Goal: Use online tool/utility: Utilize a website feature to perform a specific function

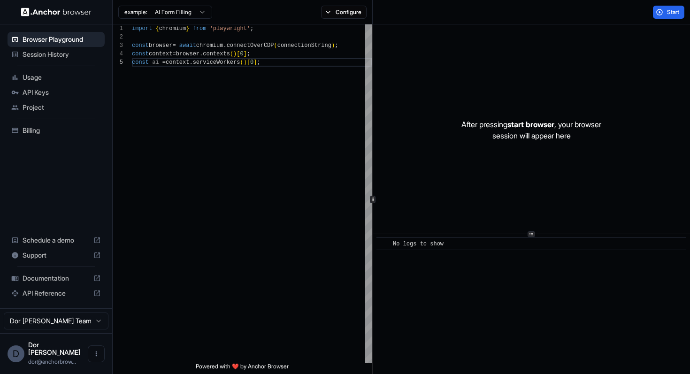
scroll to position [34, 0]
click at [269, 112] on div "import { chromium } from 'playwright' ; const browser = await chromium . connec…" at bounding box center [252, 210] width 240 height 372
click at [341, 17] on button "Configure" at bounding box center [344, 12] width 46 height 13
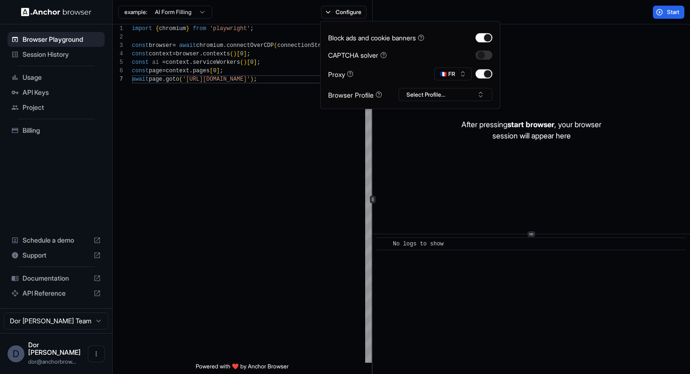
click at [584, 15] on div "Start" at bounding box center [531, 12] width 318 height 24
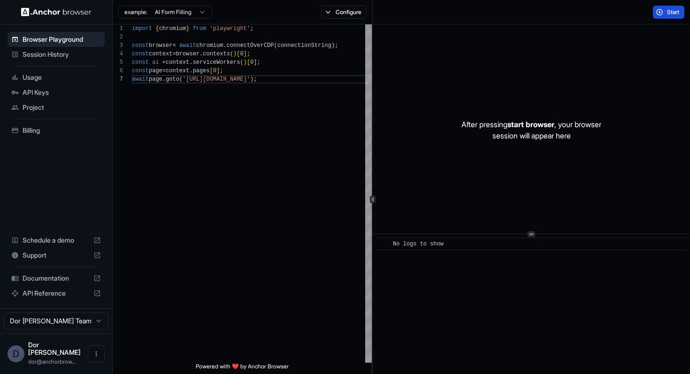
click at [669, 11] on span "Start" at bounding box center [673, 12] width 13 height 8
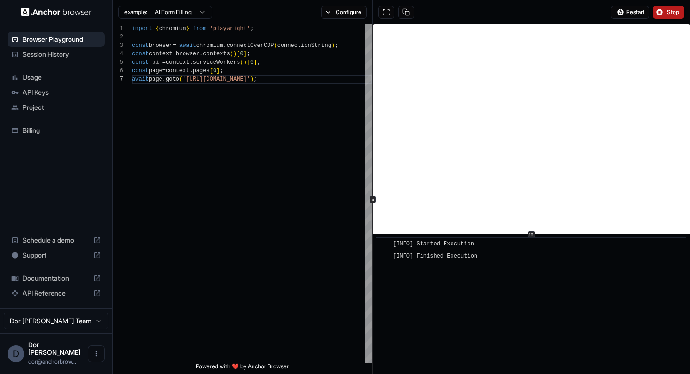
click at [667, 19] on div "Restart Stop" at bounding box center [531, 12] width 318 height 24
click at [664, 18] on button "Stop" at bounding box center [668, 12] width 31 height 13
click at [204, 80] on div "import { chromium } from 'playwright' ; const browser = await chromium . connec…" at bounding box center [252, 218] width 240 height 389
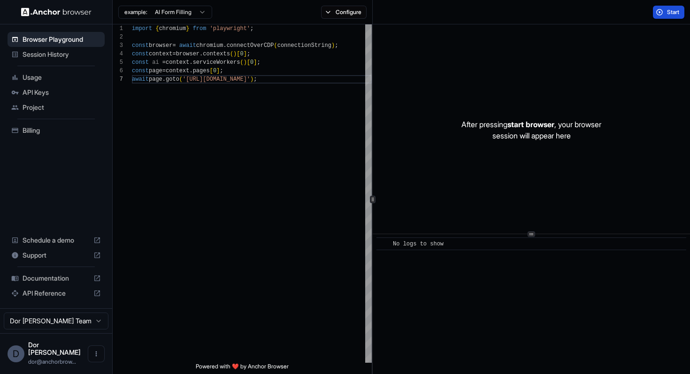
click at [667, 13] on span "Start" at bounding box center [673, 12] width 13 height 8
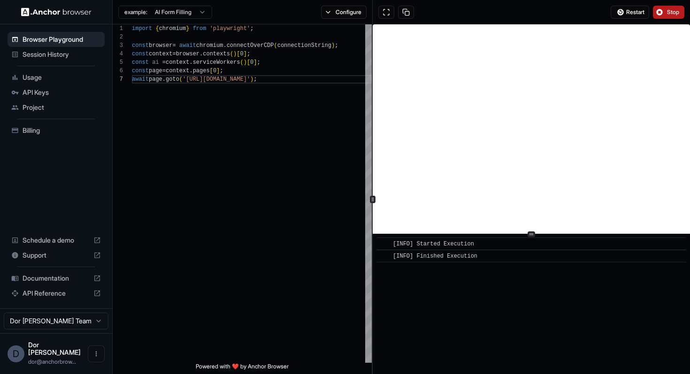
click at [663, 14] on button "Stop" at bounding box center [668, 12] width 31 height 13
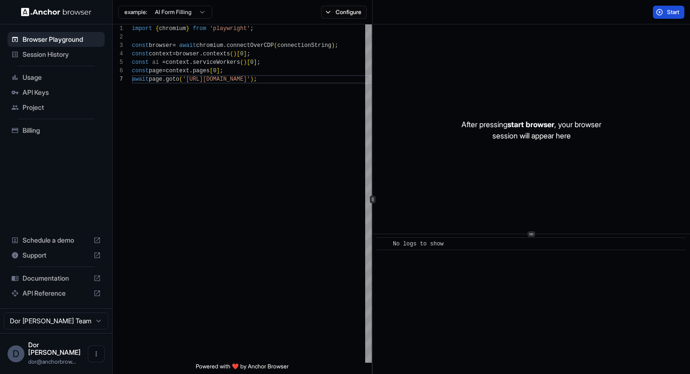
click at [667, 12] on span "Start" at bounding box center [673, 12] width 13 height 8
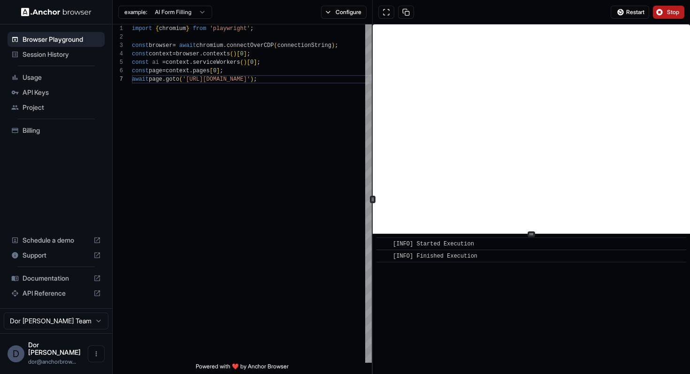
click at [666, 14] on button "Stop" at bounding box center [668, 12] width 31 height 13
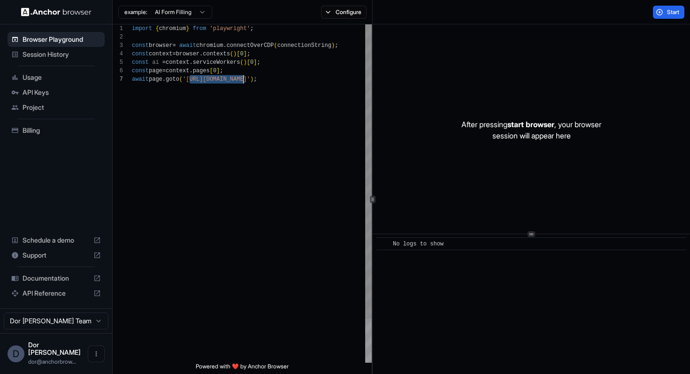
drag, startPoint x: 190, startPoint y: 79, endPoint x: 244, endPoint y: 80, distance: 54.4
click at [244, 80] on div "import { chromium } from 'playwright' ; const browser = await chromium . connec…" at bounding box center [252, 218] width 240 height 389
type textarea "**********"
click at [341, 19] on div "example: AI Form Filling Configure" at bounding box center [243, 12] width 260 height 24
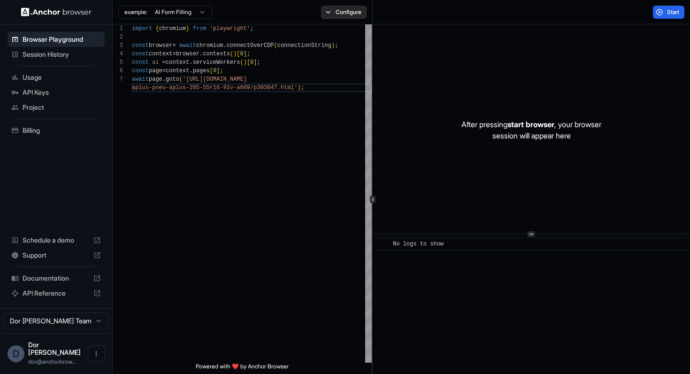
click at [342, 12] on button "Configure" at bounding box center [344, 12] width 46 height 13
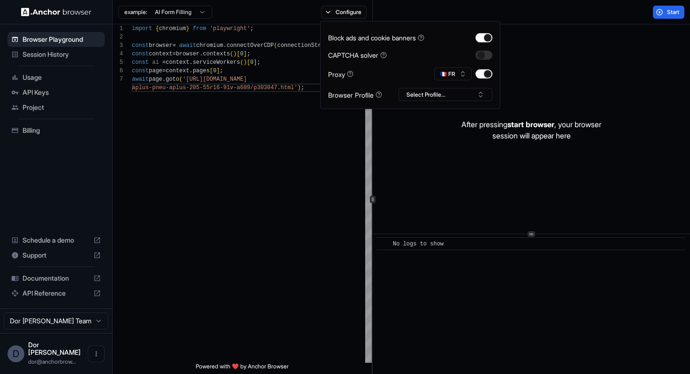
click at [624, 18] on div "Start" at bounding box center [531, 12] width 318 height 24
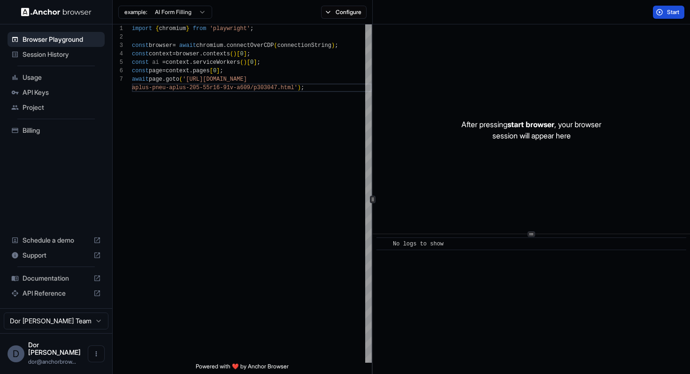
click at [672, 14] on span "Start" at bounding box center [673, 12] width 13 height 8
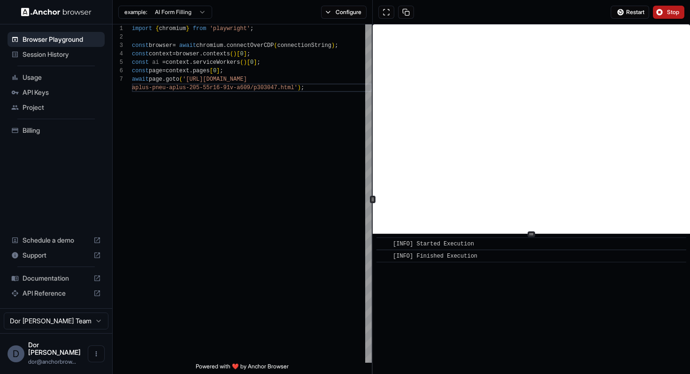
click at [529, 334] on div "​ [INFO] Started Execution ​ [INFO] Finished Execution" at bounding box center [530, 304] width 317 height 140
click at [298, 90] on div "import { chromium } from 'playwright' ; const browser = await chromium . connec…" at bounding box center [252, 222] width 240 height 397
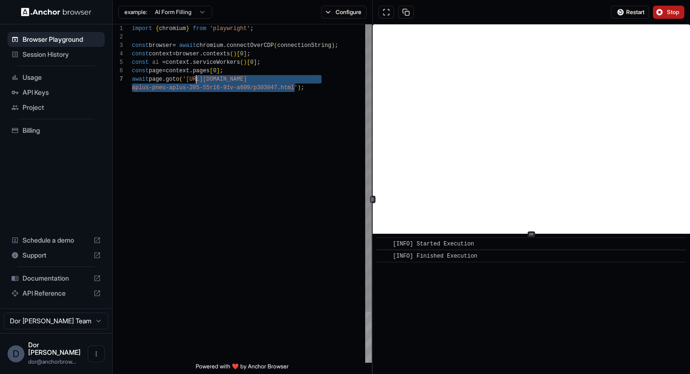
scroll to position [51, 0]
drag, startPoint x: 294, startPoint y: 87, endPoint x: 190, endPoint y: 80, distance: 104.8
click at [190, 80] on div "import { chromium } from 'playwright' ; const browser = await chromium . connec…" at bounding box center [252, 222] width 240 height 397
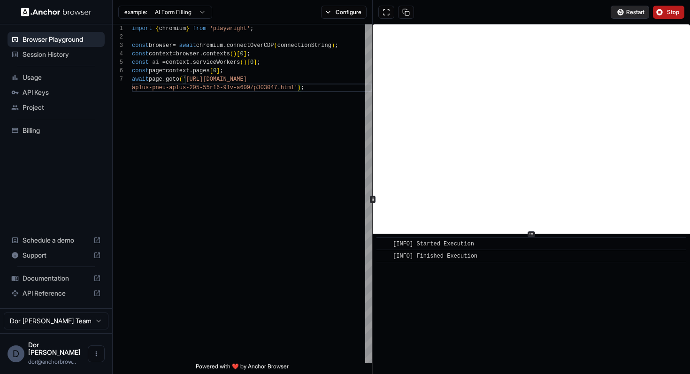
click at [623, 14] on button "Restart" at bounding box center [629, 12] width 38 height 13
click at [356, 13] on button "Configure" at bounding box center [344, 12] width 46 height 13
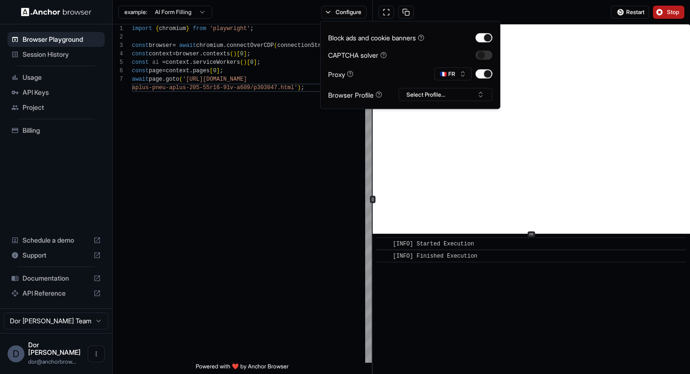
click at [494, 6] on div "Restart Stop" at bounding box center [531, 12] width 318 height 24
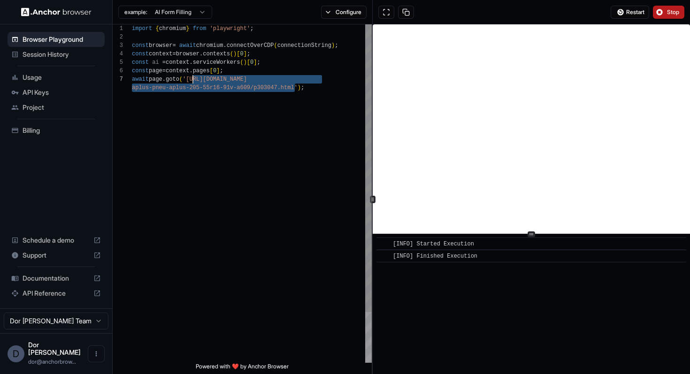
scroll to position [51, 0]
drag, startPoint x: 294, startPoint y: 87, endPoint x: 190, endPoint y: 79, distance: 103.5
click at [190, 79] on div "import { chromium } from 'playwright' ; const browser = await chromium . connec…" at bounding box center [252, 222] width 240 height 397
click at [244, 123] on div "import { chromium } from 'playwright' ; const browser = await chromium . connec…" at bounding box center [252, 222] width 240 height 397
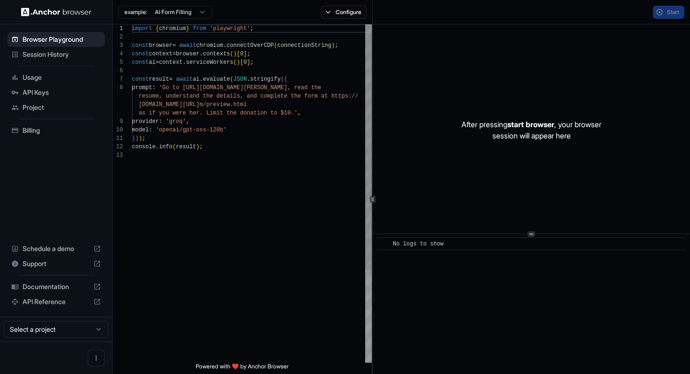
scroll to position [59, 0]
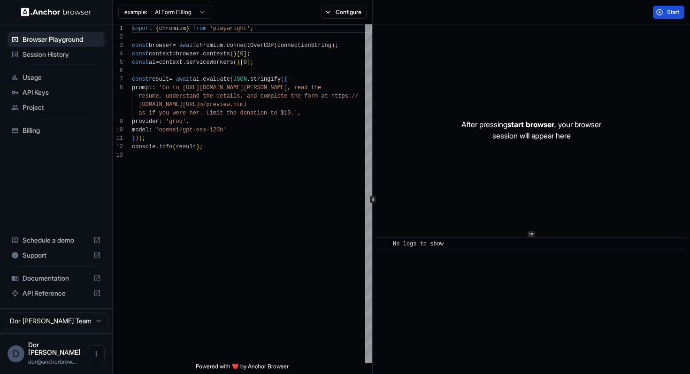
click at [670, 12] on span "Start" at bounding box center [673, 12] width 13 height 8
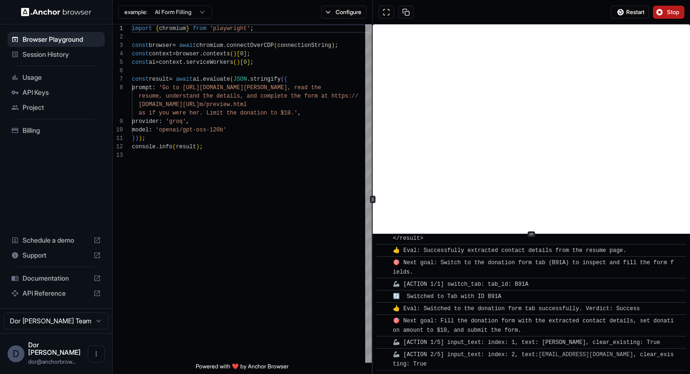
scroll to position [533, 0]
click at [670, 12] on span "Stop" at bounding box center [673, 12] width 13 height 8
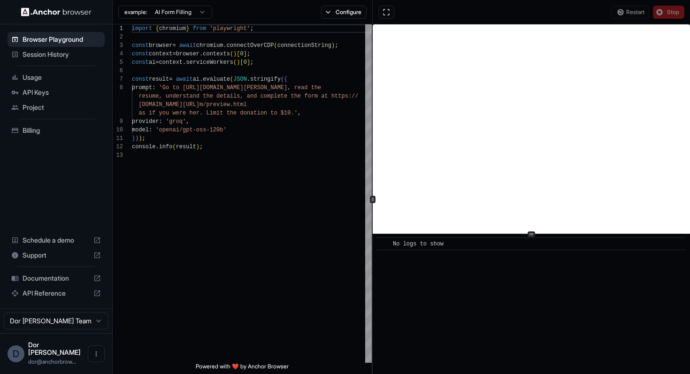
scroll to position [0, 0]
